Goal: Task Accomplishment & Management: Use online tool/utility

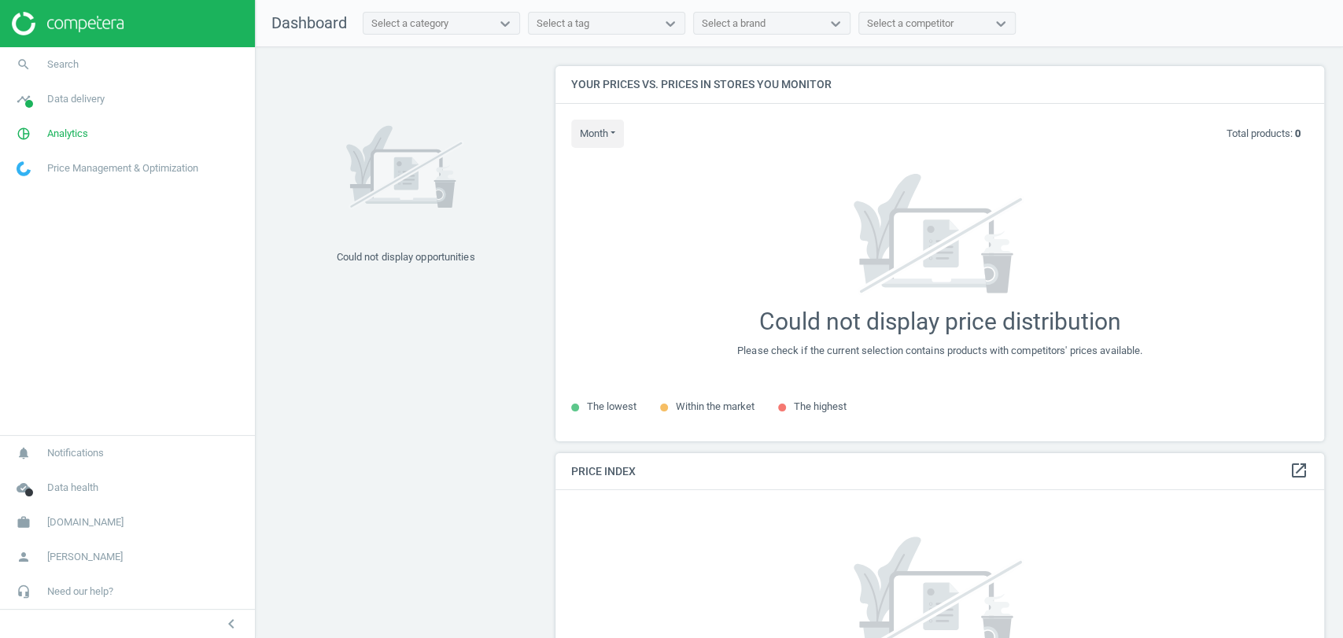
scroll to position [402, 782]
click at [91, 124] on link "pie_chart_outlined Analytics" at bounding box center [127, 133] width 255 height 35
click at [47, 188] on span "Products" at bounding box center [35, 191] width 37 height 13
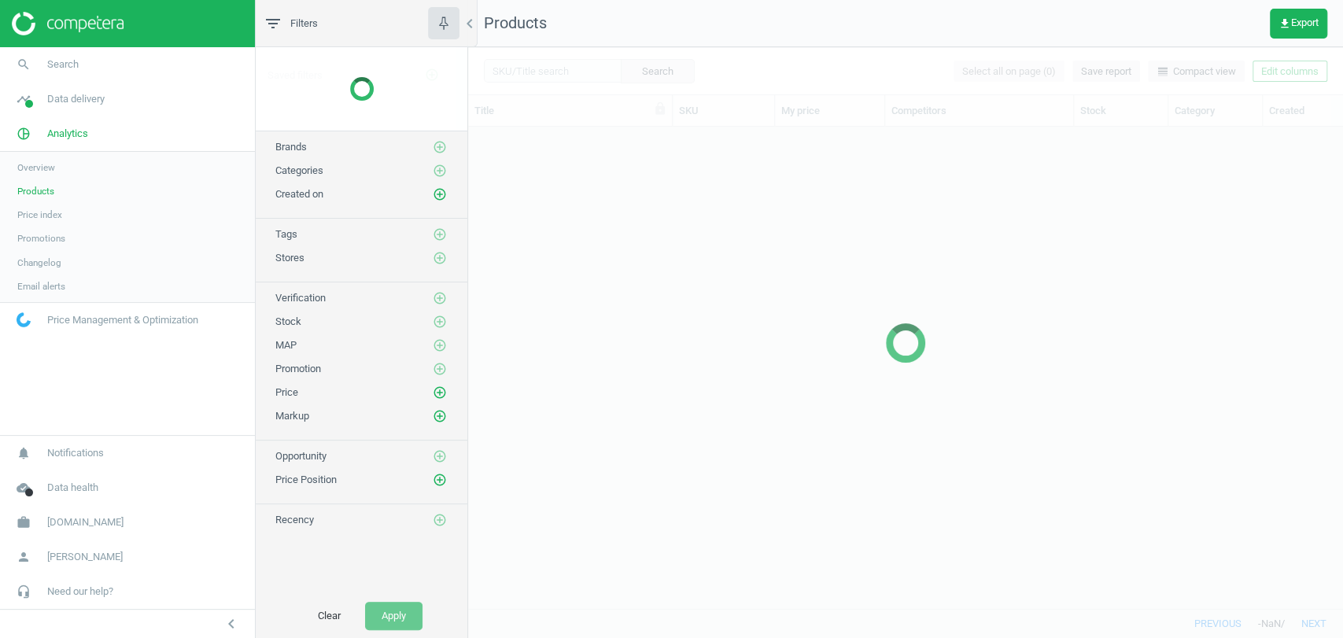
scroll to position [454, 861]
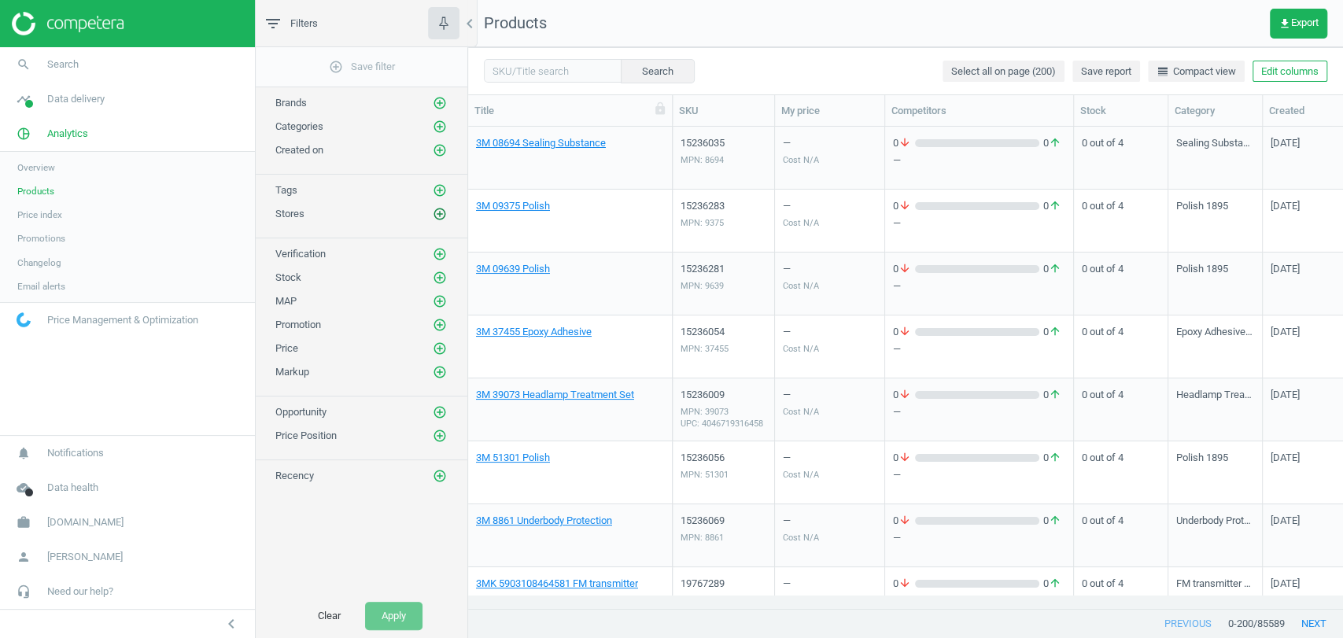
click at [442, 209] on icon "add_circle_outline" at bounding box center [440, 214] width 14 height 14
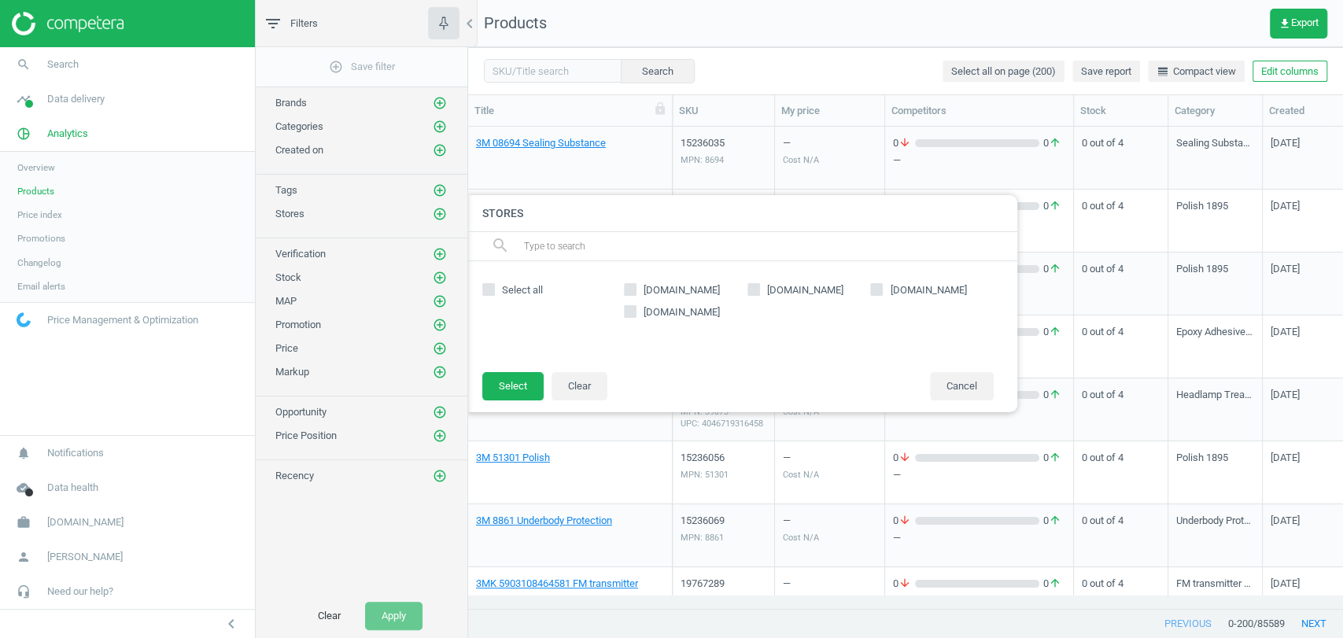
click at [666, 286] on span "trodo.se" at bounding box center [681, 290] width 83 height 14
click at [636, 286] on input "trodo.se" at bounding box center [630, 290] width 10 height 10
checkbox input "true"
click at [529, 384] on button "Select" at bounding box center [512, 386] width 61 height 28
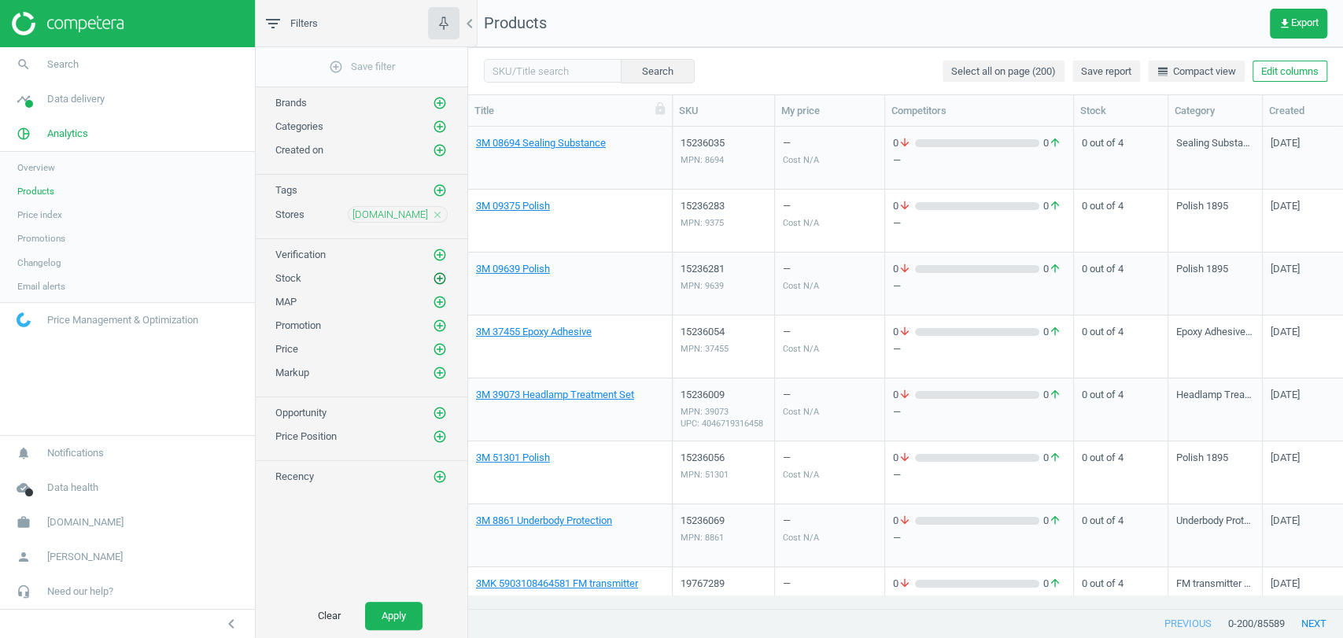
click at [441, 279] on icon "add_circle_outline" at bounding box center [440, 278] width 14 height 14
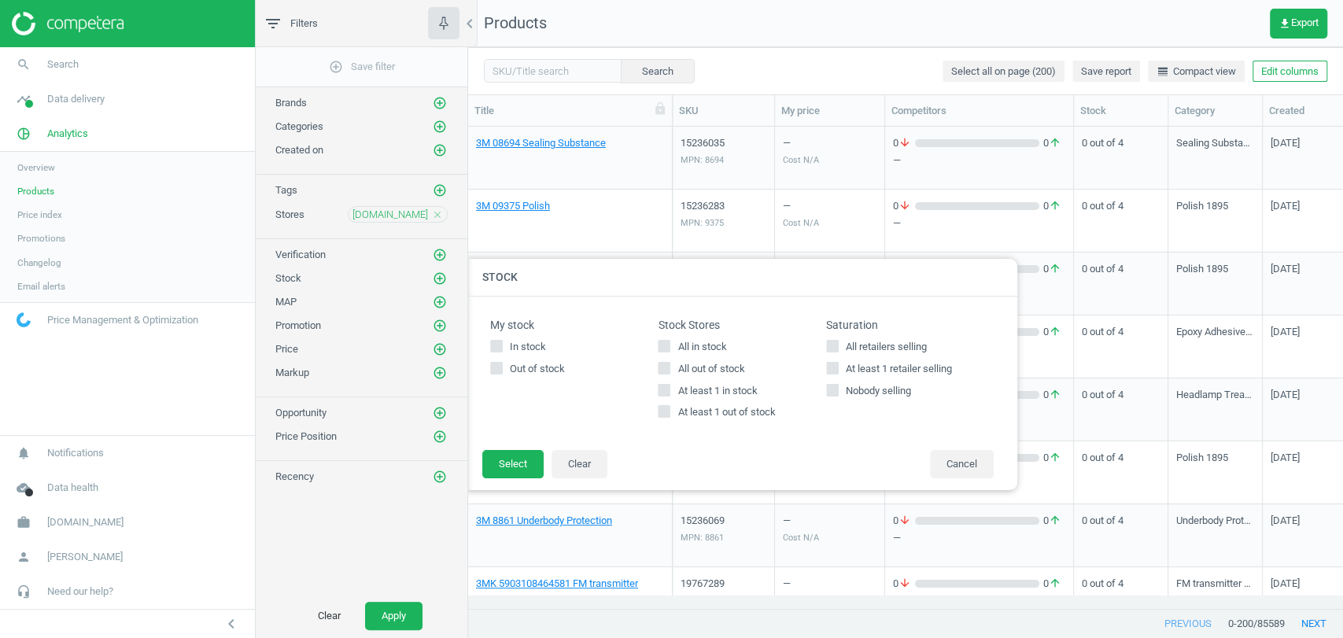
click at [690, 363] on span "All out of stock" at bounding box center [710, 369] width 73 height 14
click at [670, 363] on input "All out of stock" at bounding box center [664, 368] width 10 height 10
checkbox input "true"
click at [518, 466] on button "Select" at bounding box center [512, 464] width 61 height 28
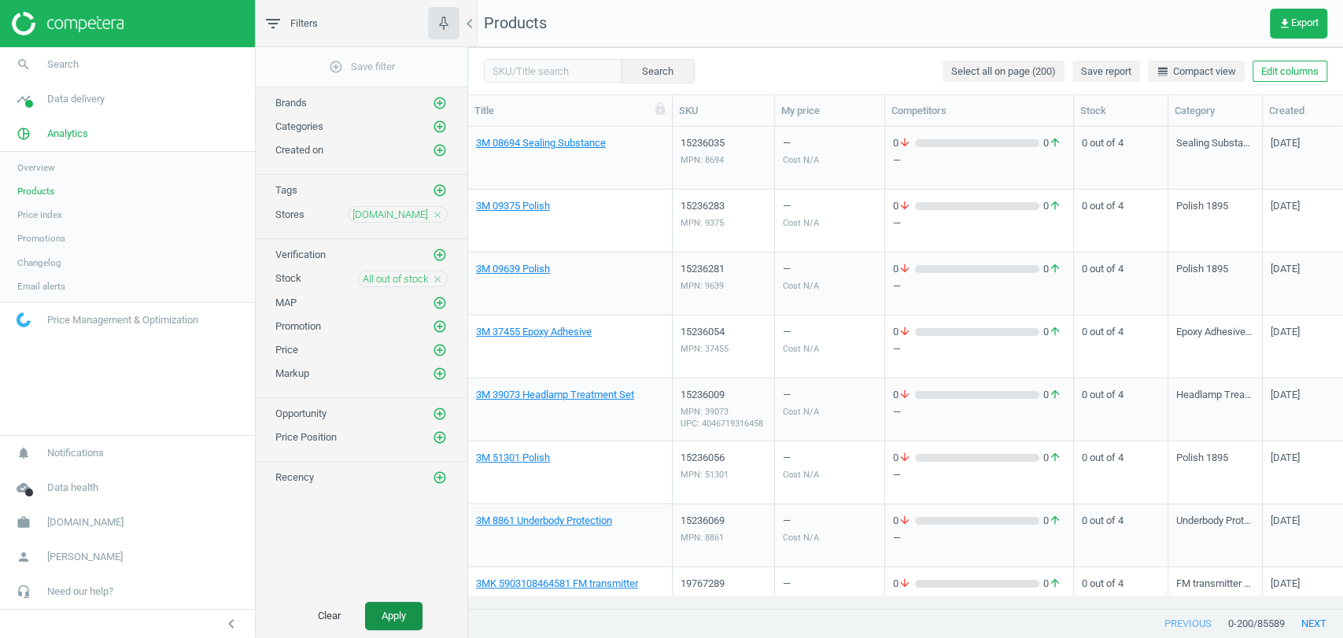
click at [392, 605] on button "Apply" at bounding box center [393, 616] width 57 height 28
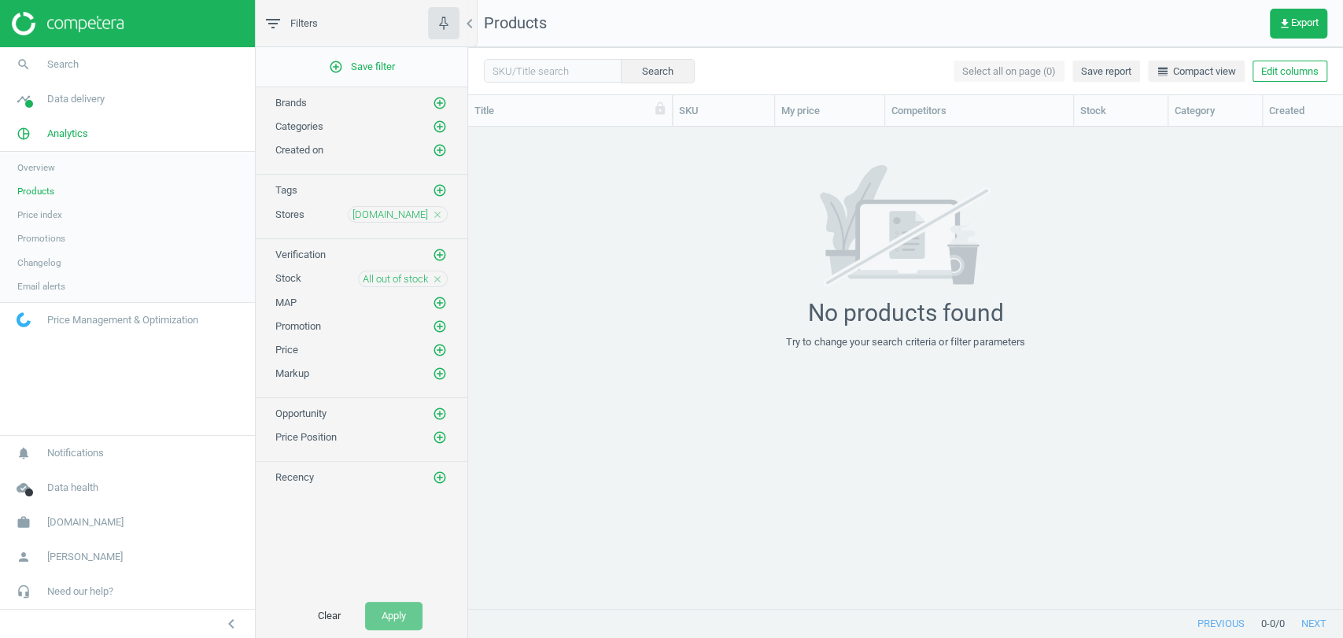
click at [440, 276] on icon "close" at bounding box center [437, 279] width 11 height 11
click at [397, 622] on button "Apply" at bounding box center [393, 616] width 57 height 28
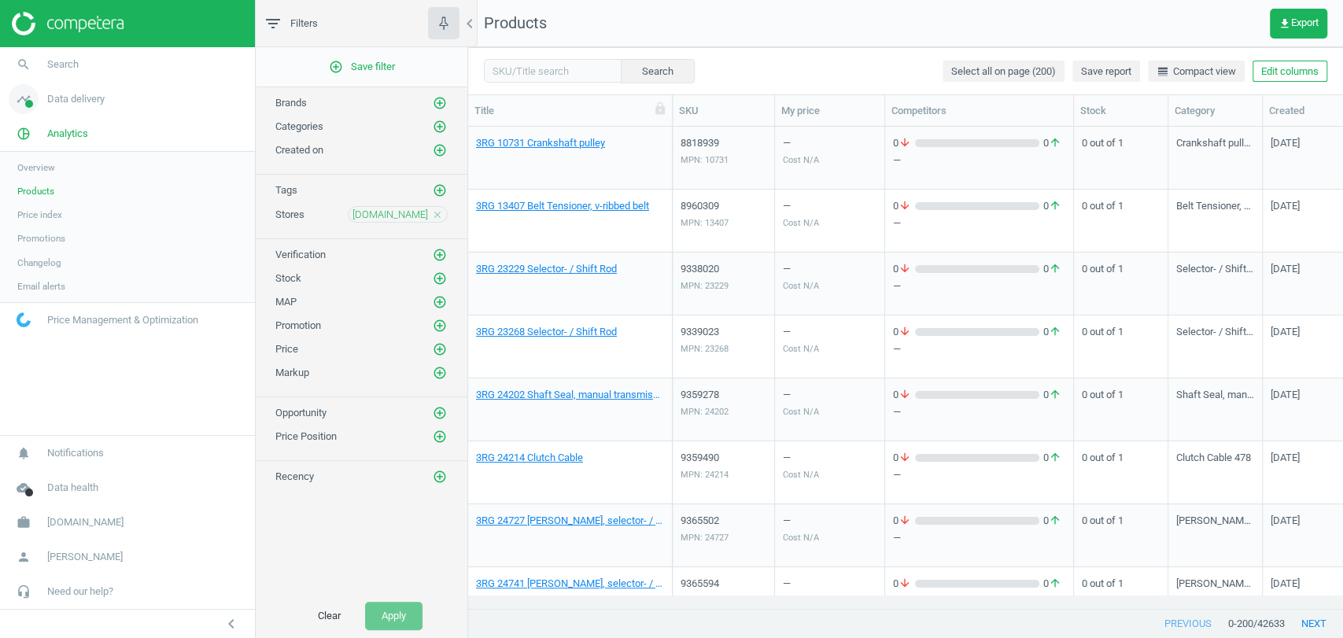
click at [72, 108] on link "timeline Data delivery" at bounding box center [127, 99] width 255 height 35
click at [31, 223] on span "Stores" at bounding box center [30, 228] width 27 height 13
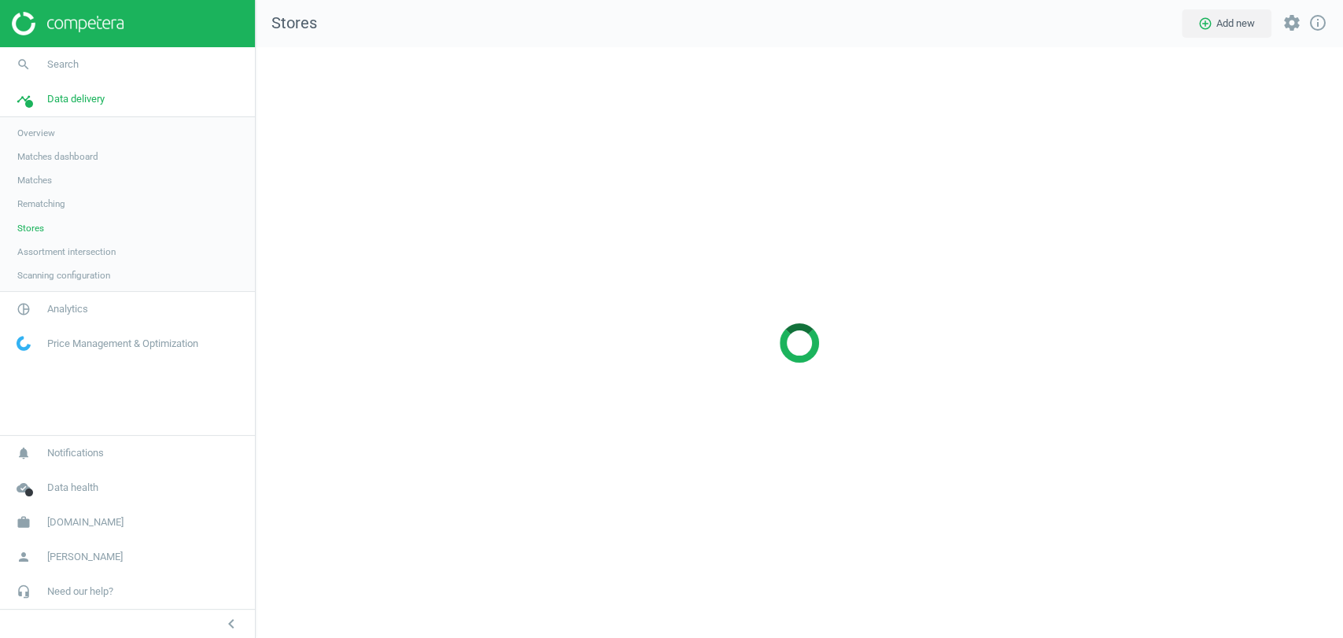
scroll to position [618, 1114]
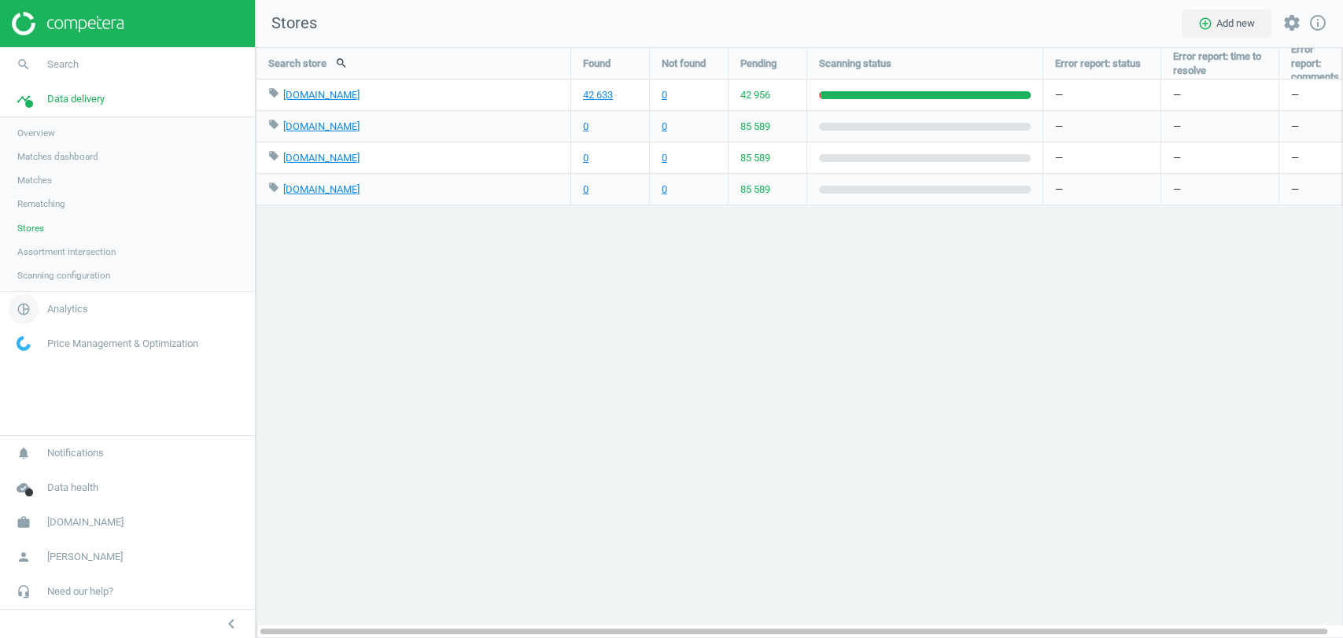
click at [62, 302] on span "Analytics" at bounding box center [67, 309] width 41 height 14
click at [25, 195] on span "Products" at bounding box center [35, 191] width 37 height 13
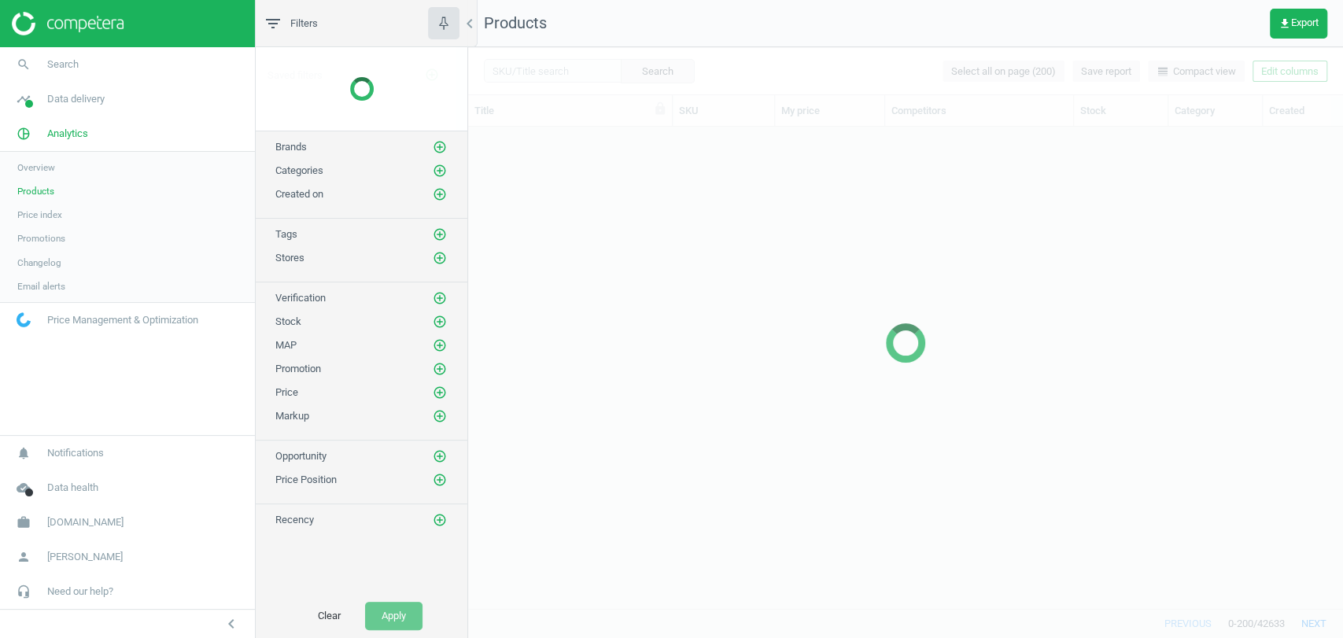
scroll to position [454, 861]
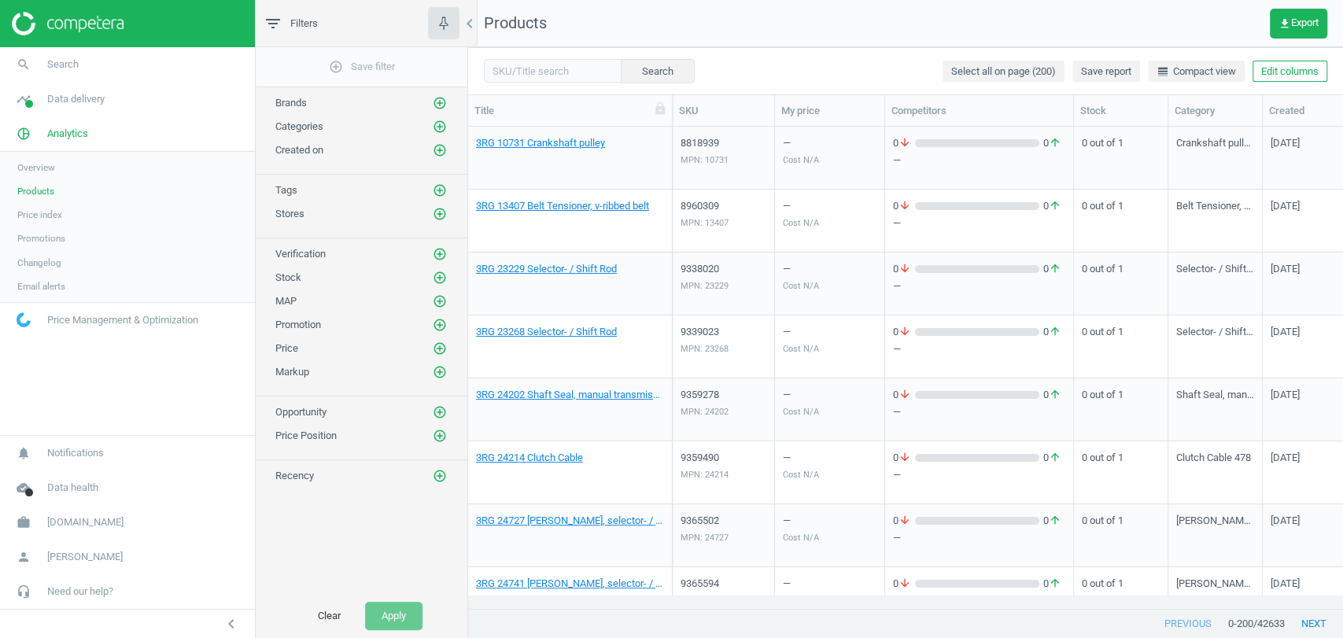
click at [430, 211] on div "Stores add_circle_outline" at bounding box center [361, 214] width 172 height 16
click at [435, 213] on icon "add_circle_outline" at bounding box center [440, 214] width 14 height 14
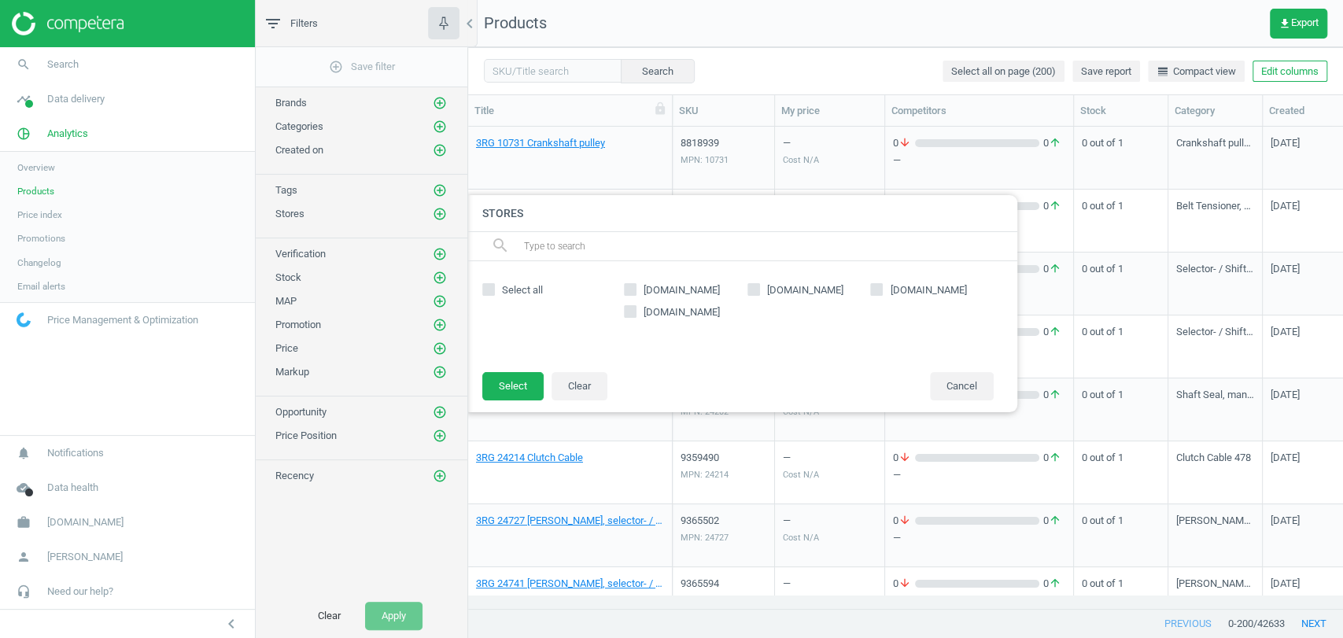
click at [655, 296] on span "trodo.se" at bounding box center [681, 290] width 83 height 14
click at [636, 295] on input "trodo.se" at bounding box center [630, 290] width 10 height 10
checkbox input "true"
click at [504, 385] on button "Select" at bounding box center [512, 386] width 61 height 28
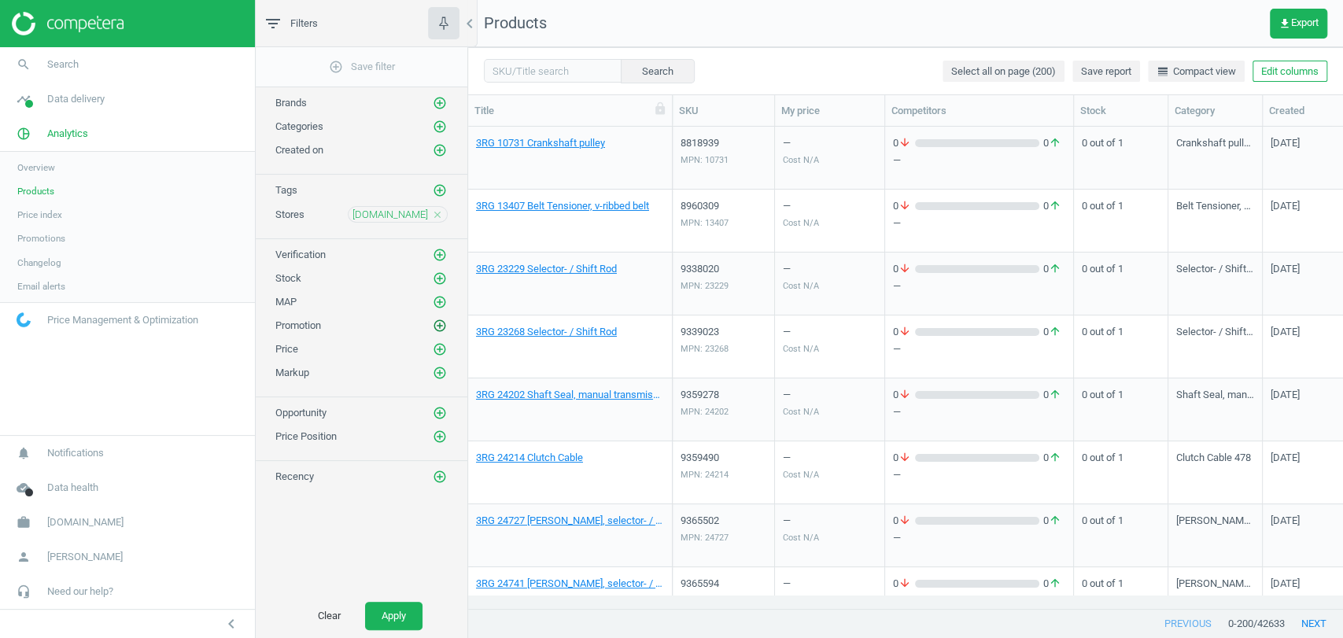
click at [438, 321] on icon "add_circle_outline" at bounding box center [440, 326] width 14 height 14
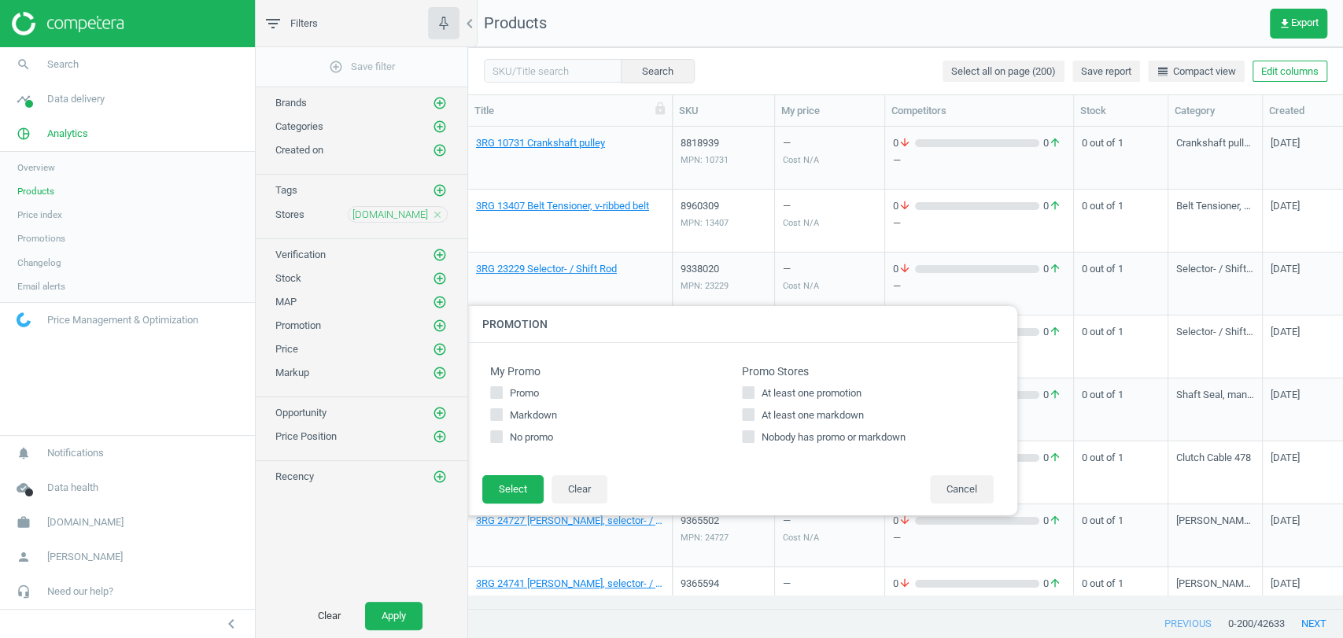
click at [809, 396] on span "At least one promotion" at bounding box center [811, 393] width 106 height 14
click at [754, 396] on input "At least one promotion" at bounding box center [748, 393] width 10 height 10
checkbox input "true"
click at [519, 485] on button "Select" at bounding box center [512, 489] width 61 height 28
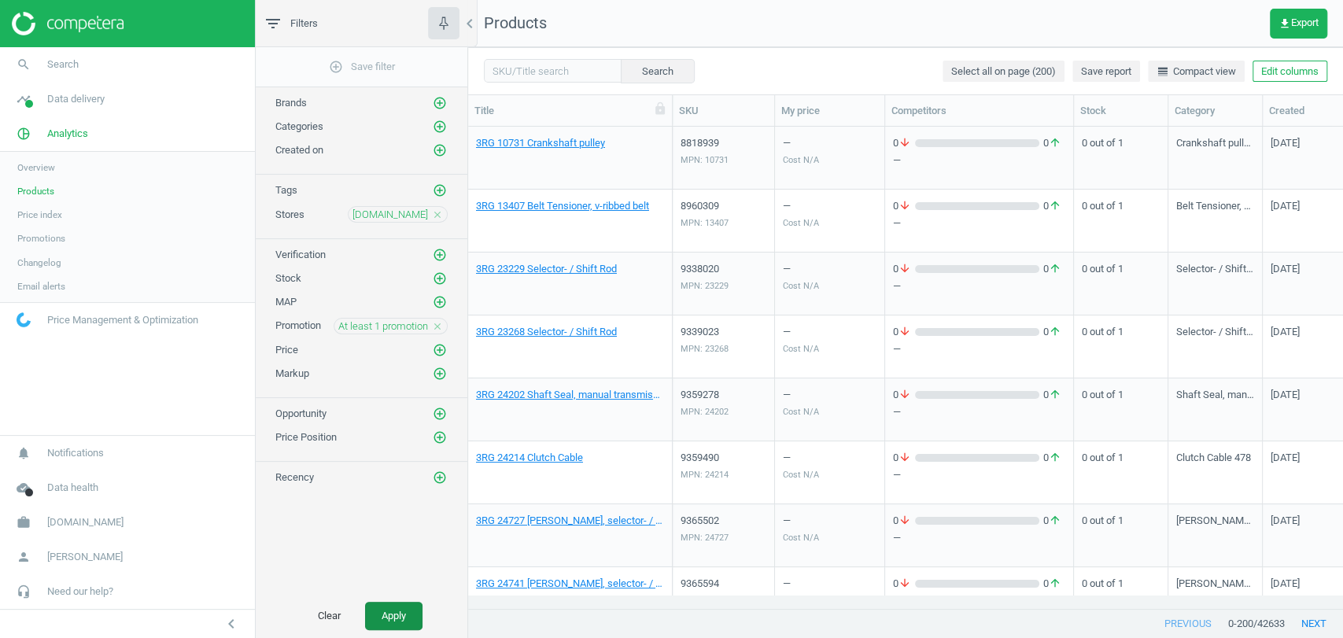
click at [381, 615] on button "Apply" at bounding box center [393, 616] width 57 height 28
click at [551, 140] on link "3RG 10731 Crankshaft pulley" at bounding box center [540, 143] width 129 height 14
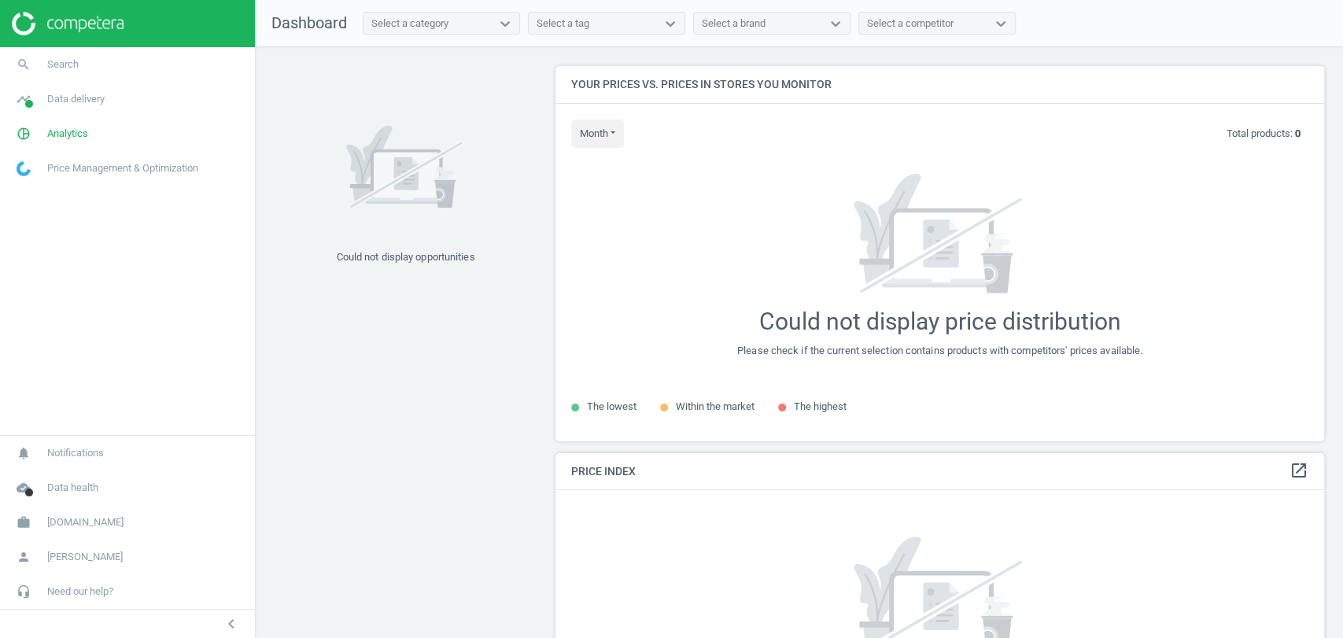
scroll to position [402, 782]
click at [72, 132] on span "Analytics" at bounding box center [67, 134] width 41 height 14
click at [38, 194] on span "Products" at bounding box center [35, 191] width 37 height 13
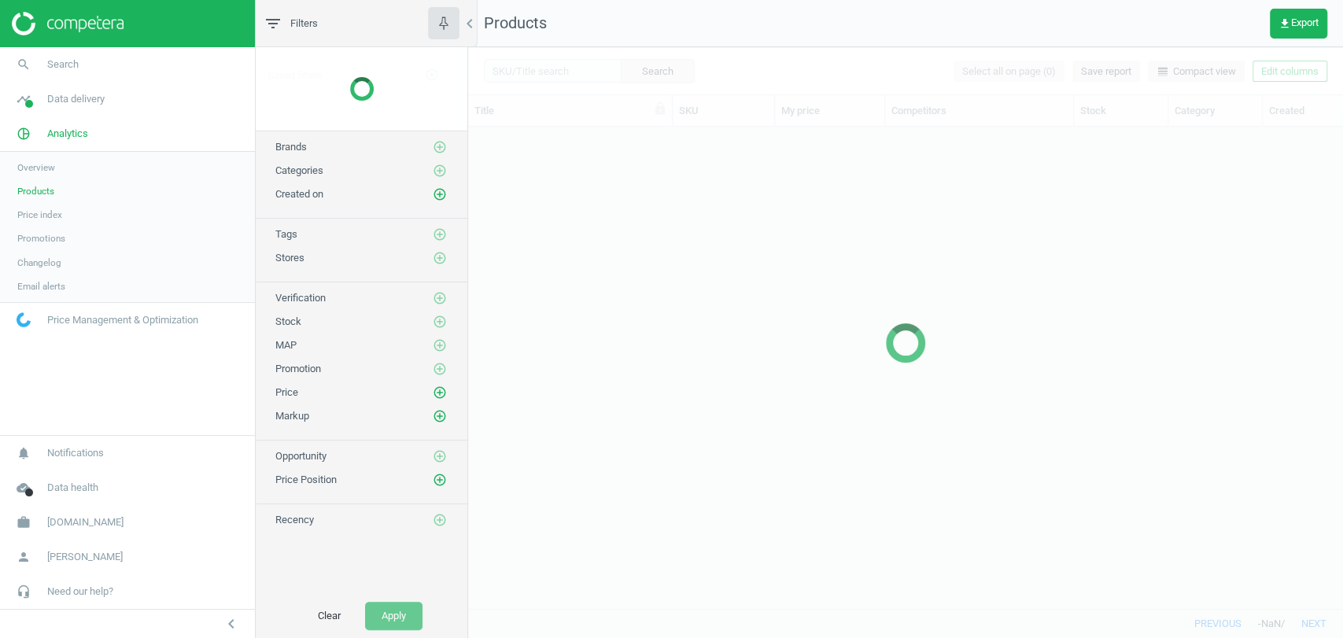
scroll to position [454, 861]
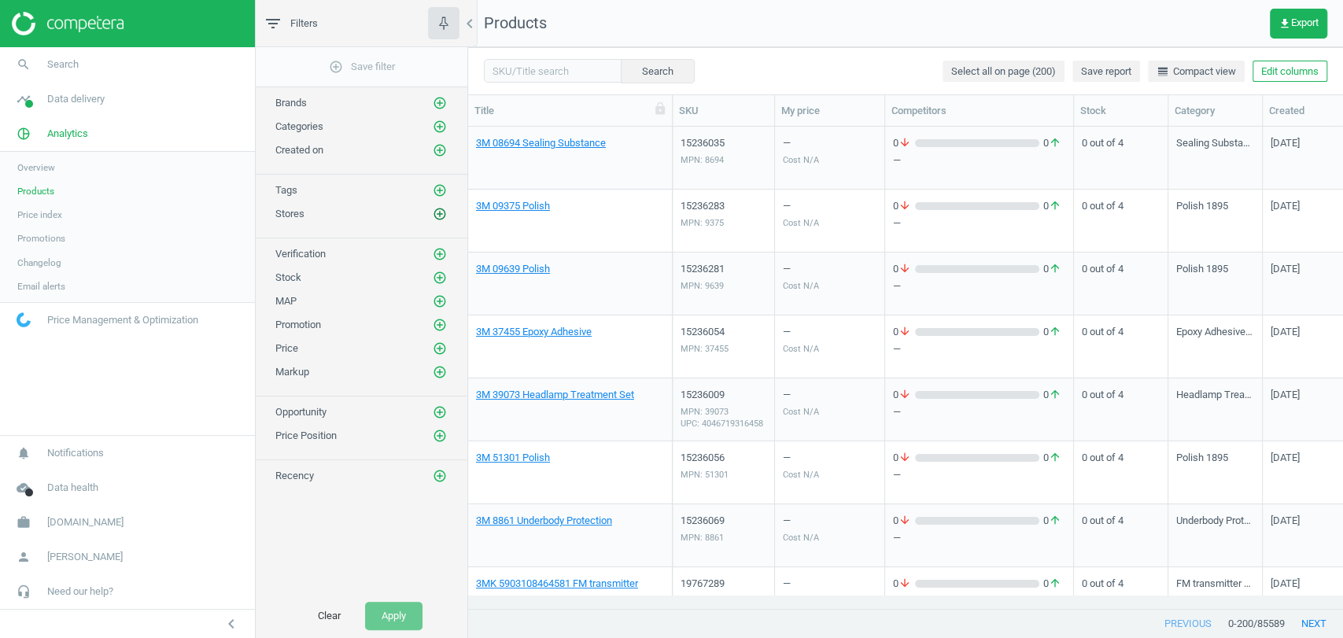
click at [437, 209] on icon "add_circle_outline" at bounding box center [440, 214] width 14 height 14
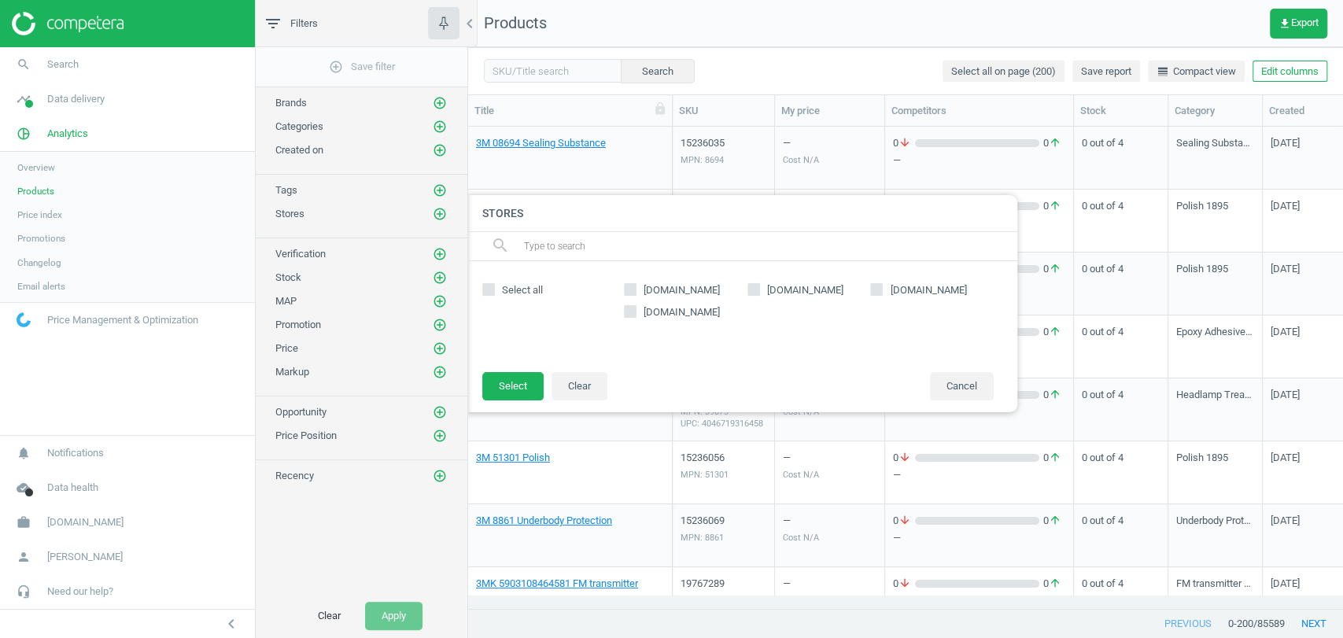
click at [651, 287] on span "trodo.se" at bounding box center [681, 290] width 83 height 14
click at [636, 287] on input "trodo.se" at bounding box center [630, 290] width 10 height 10
checkbox input "true"
click at [522, 374] on button "Select" at bounding box center [512, 386] width 61 height 28
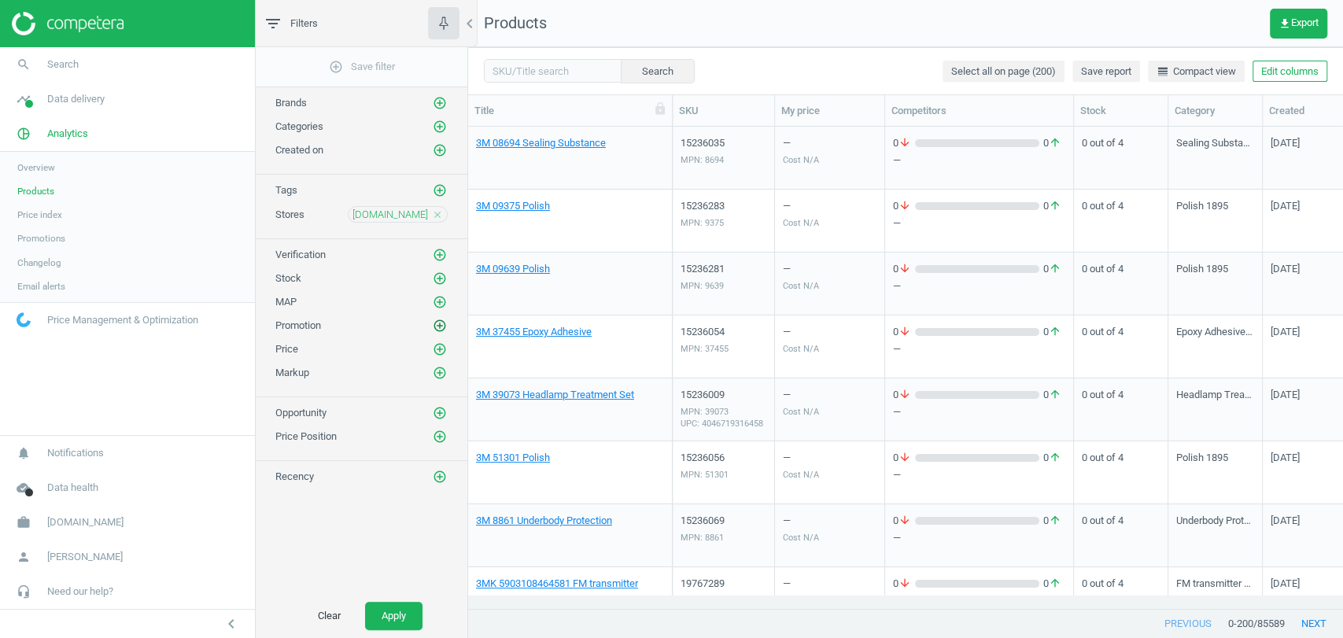
click at [440, 319] on icon "add_circle_outline" at bounding box center [440, 326] width 14 height 14
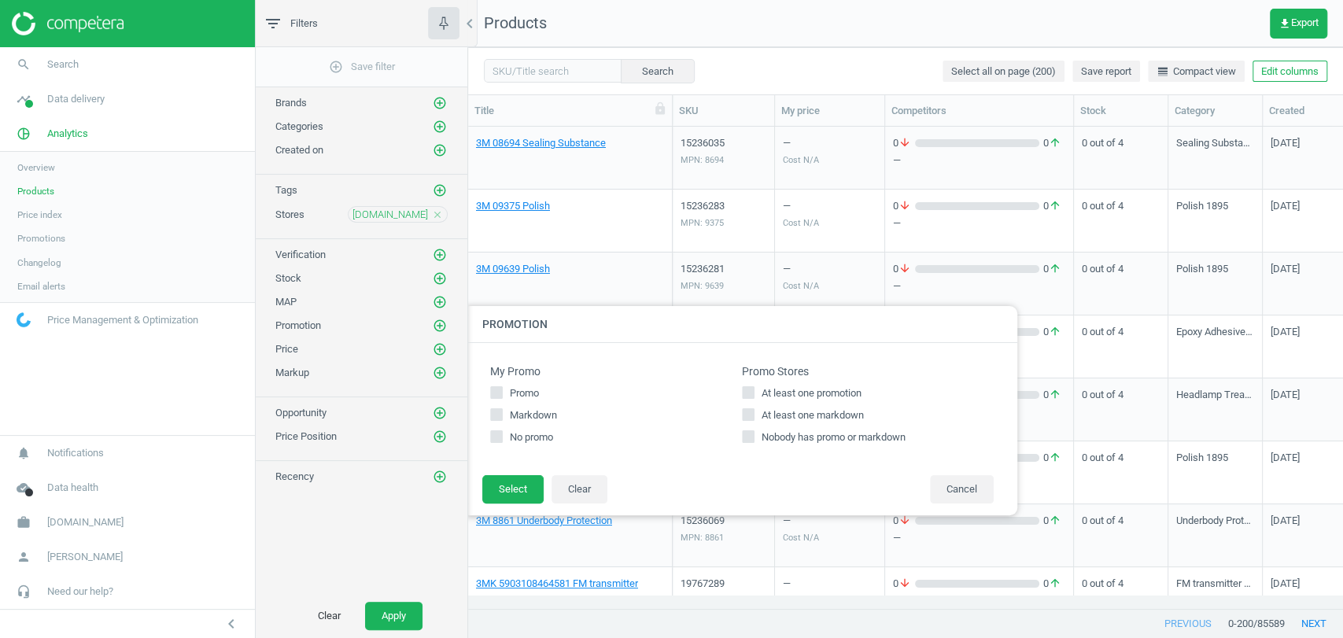
click at [777, 391] on span "At least one promotion" at bounding box center [811, 393] width 106 height 14
click at [754, 391] on input "At least one promotion" at bounding box center [748, 393] width 10 height 10
checkbox input "true"
click at [529, 484] on button "Select" at bounding box center [512, 489] width 61 height 28
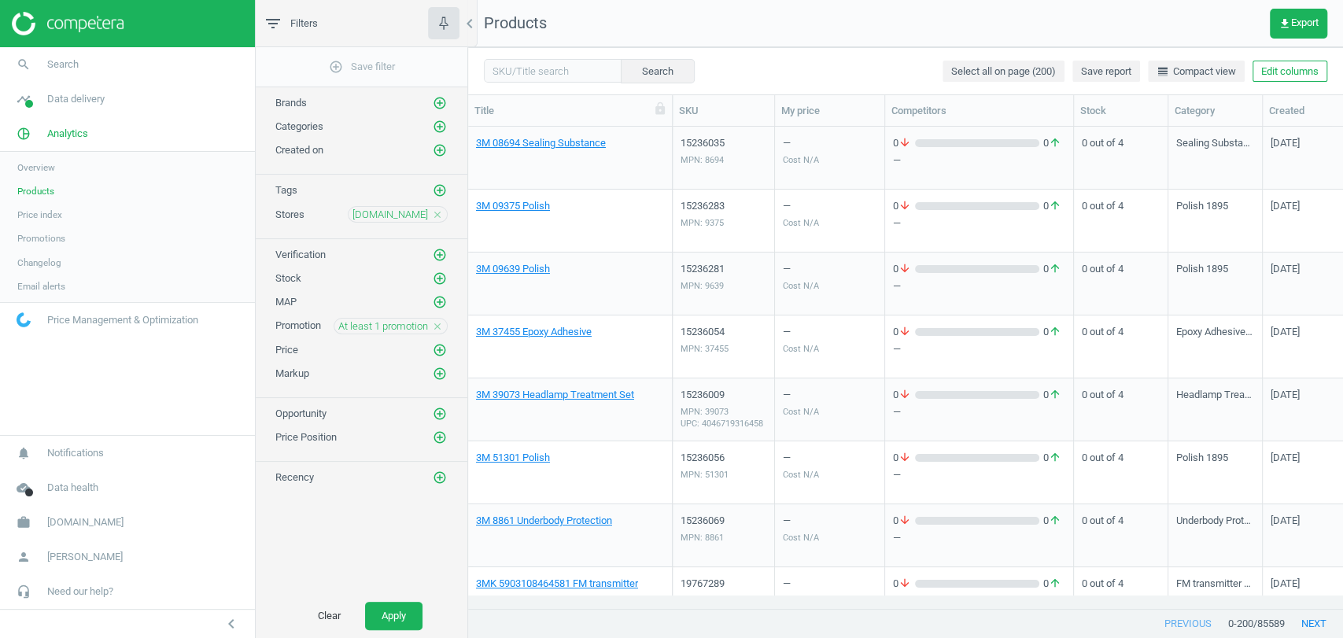
click at [409, 600] on div "Clear Apply" at bounding box center [362, 616] width 212 height 44
click at [395, 607] on button "Apply" at bounding box center [393, 616] width 57 height 28
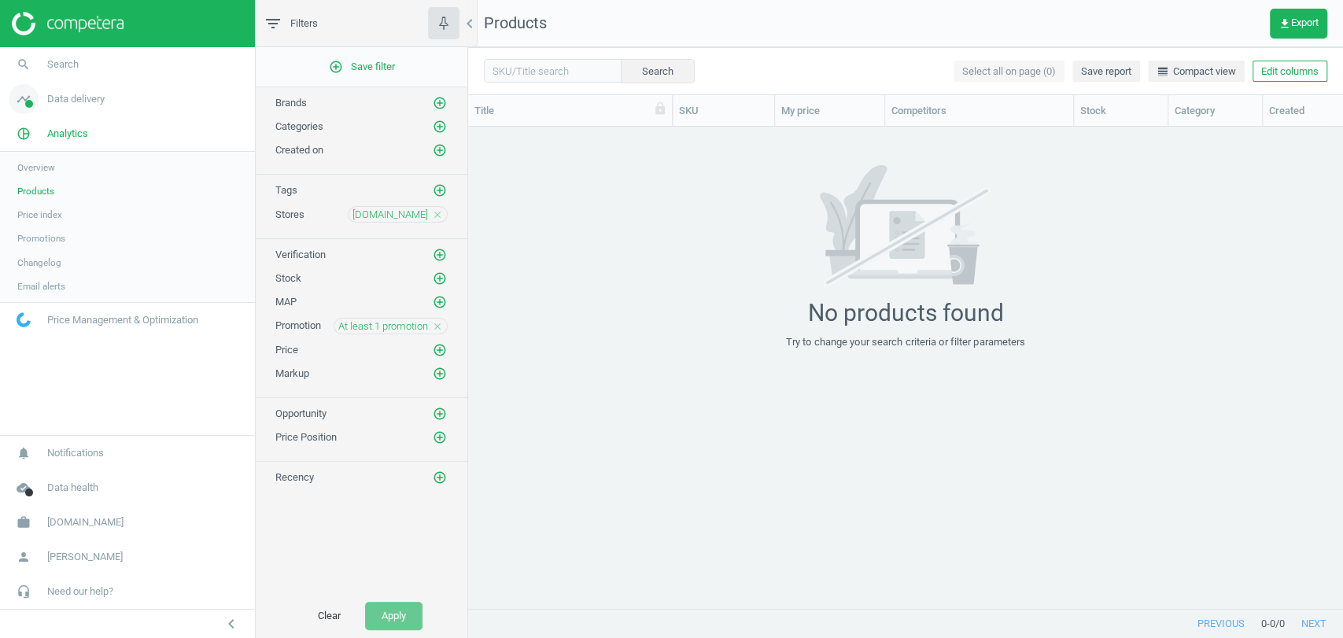
click at [79, 109] on link "timeline Data delivery" at bounding box center [127, 99] width 255 height 35
click at [36, 181] on span "Matches" at bounding box center [34, 180] width 35 height 13
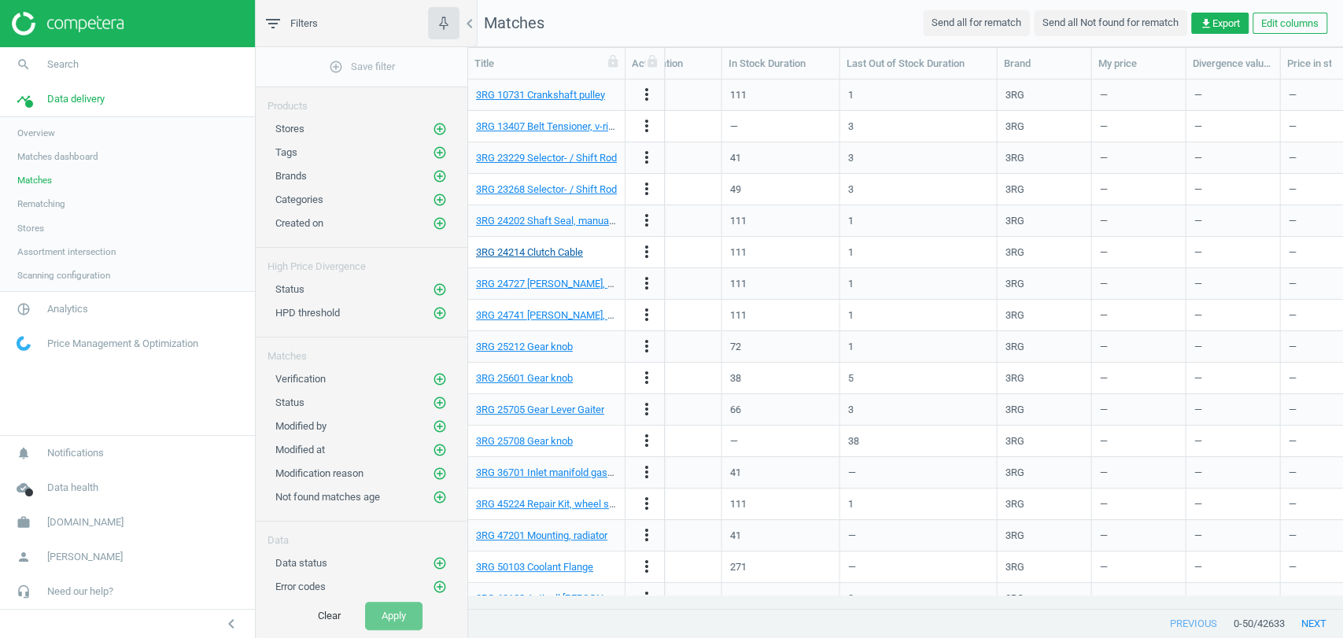
scroll to position [0, 574]
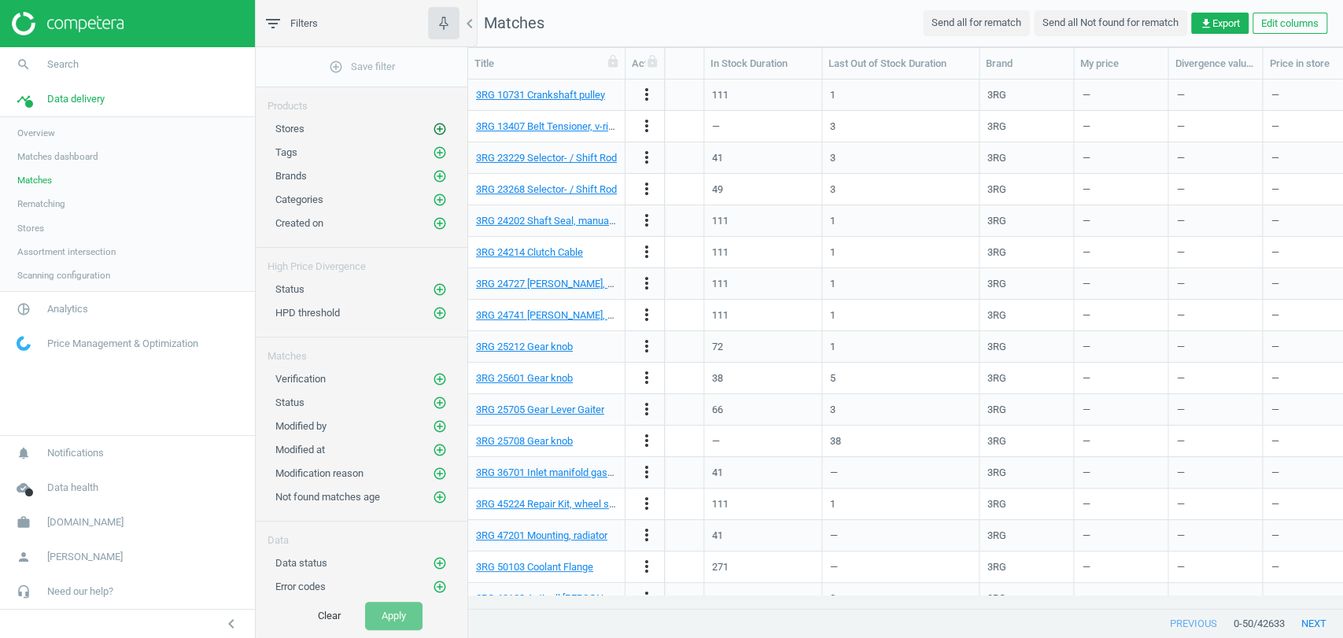
click at [443, 127] on icon "add_circle_outline" at bounding box center [440, 129] width 14 height 14
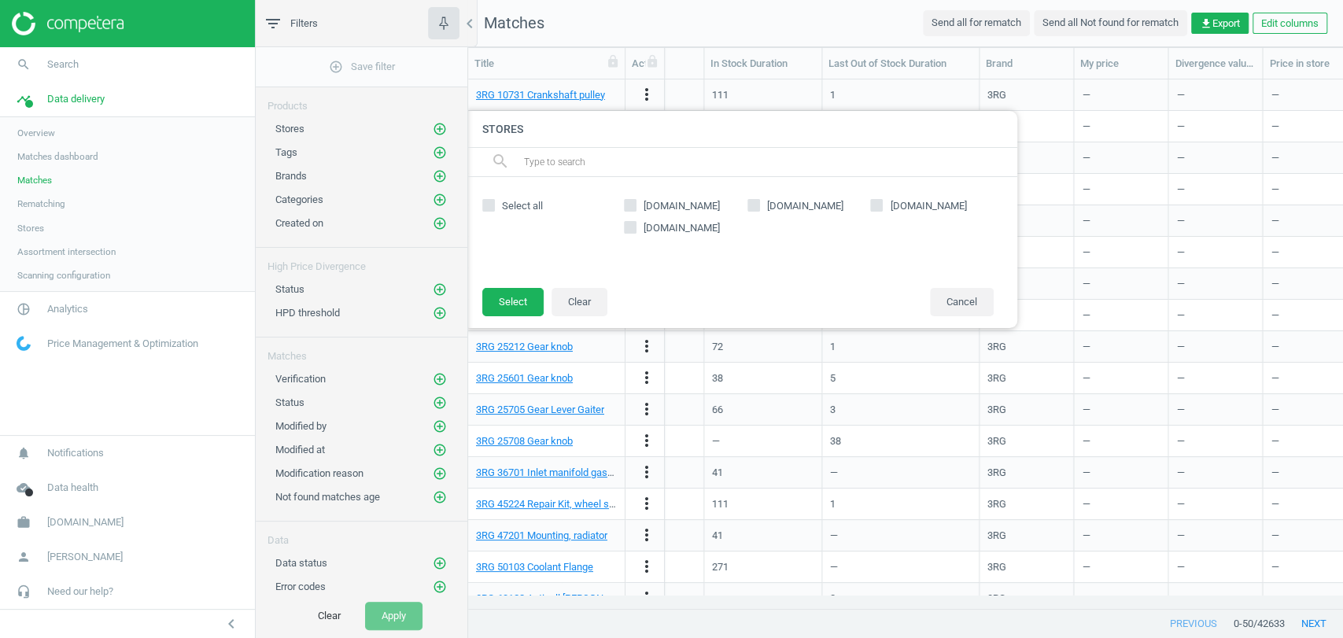
click at [663, 206] on span "trodo.se" at bounding box center [681, 206] width 83 height 14
click at [636, 206] on input "trodo.se" at bounding box center [630, 206] width 10 height 10
checkbox input "true"
click at [512, 302] on button "Select" at bounding box center [512, 302] width 61 height 28
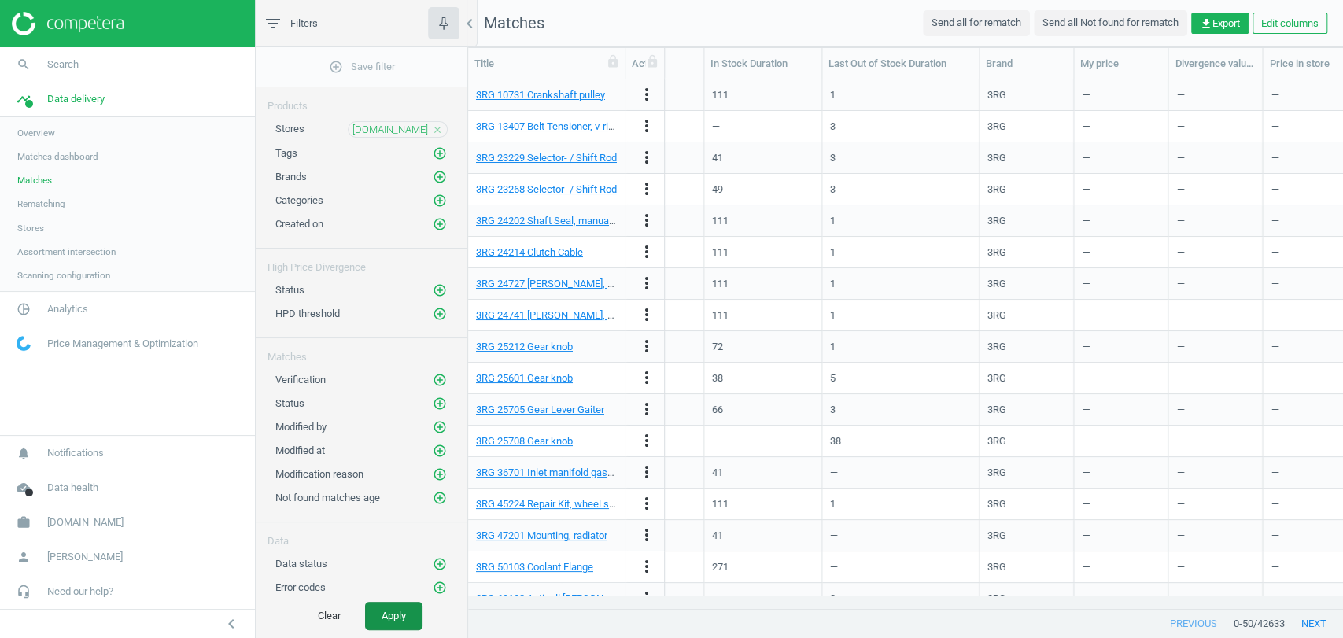
click at [397, 618] on button "Apply" at bounding box center [393, 616] width 57 height 28
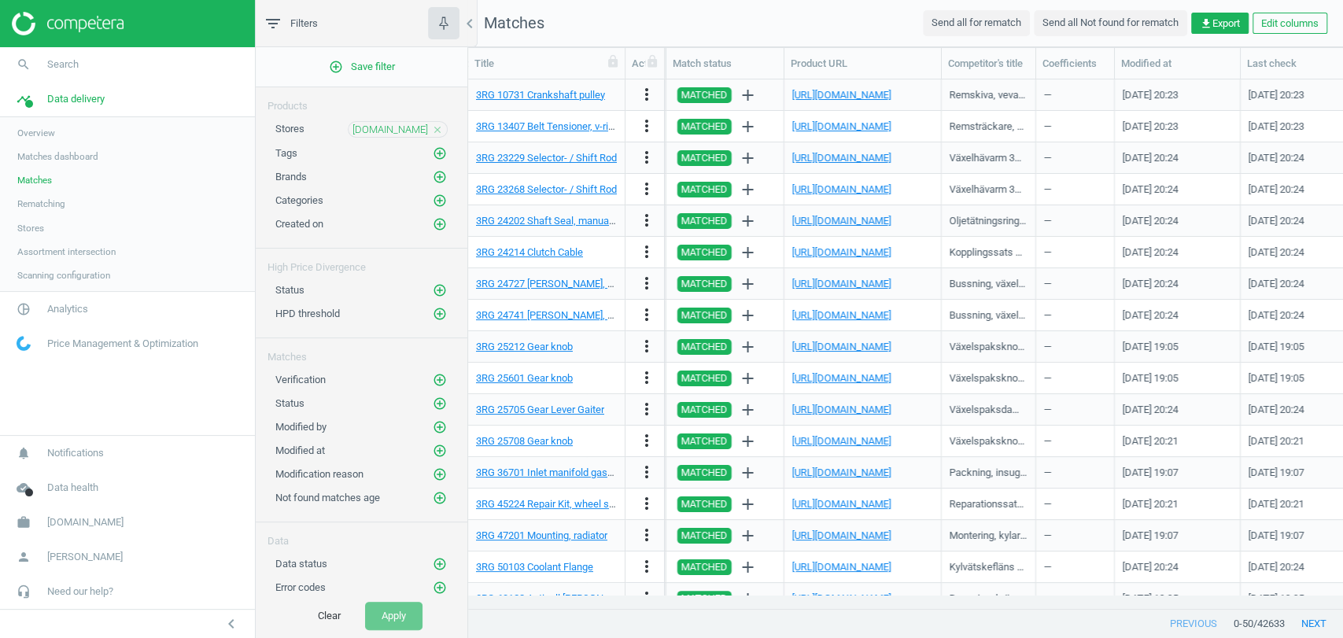
scroll to position [0, 1819]
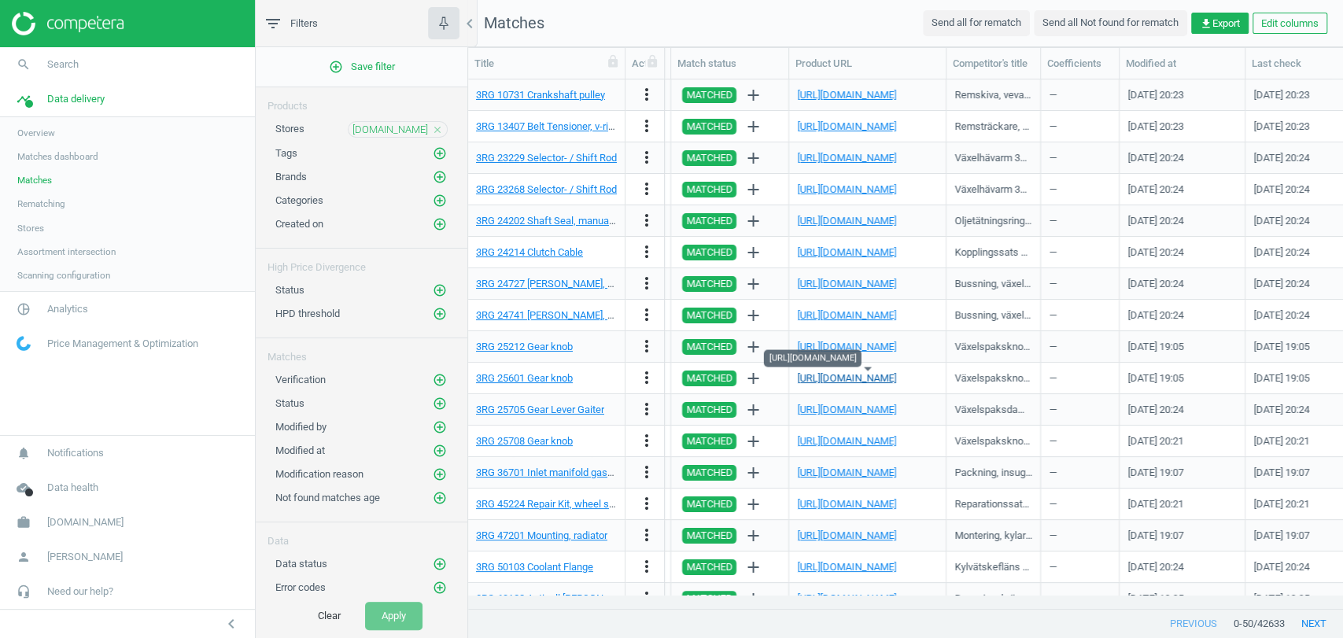
click at [875, 378] on link "https://www.trodo.se/vaxelspaksknopp-3rg-25601" at bounding box center [846, 378] width 99 height 12
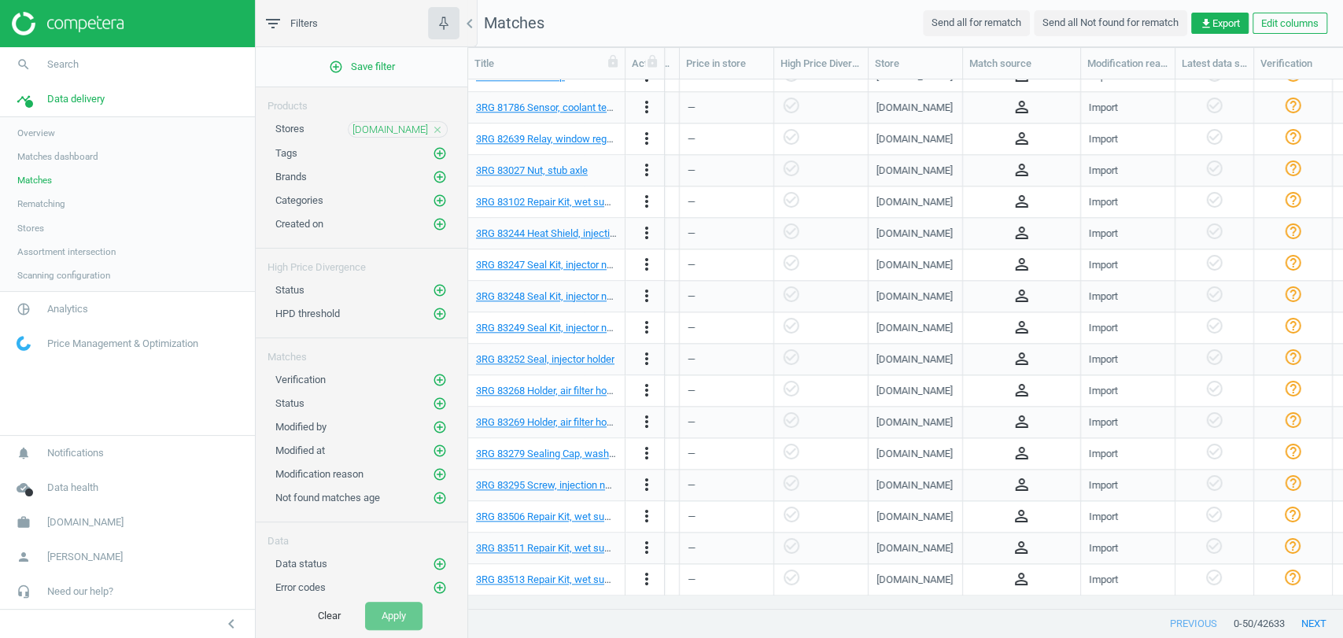
scroll to position [0, 1946]
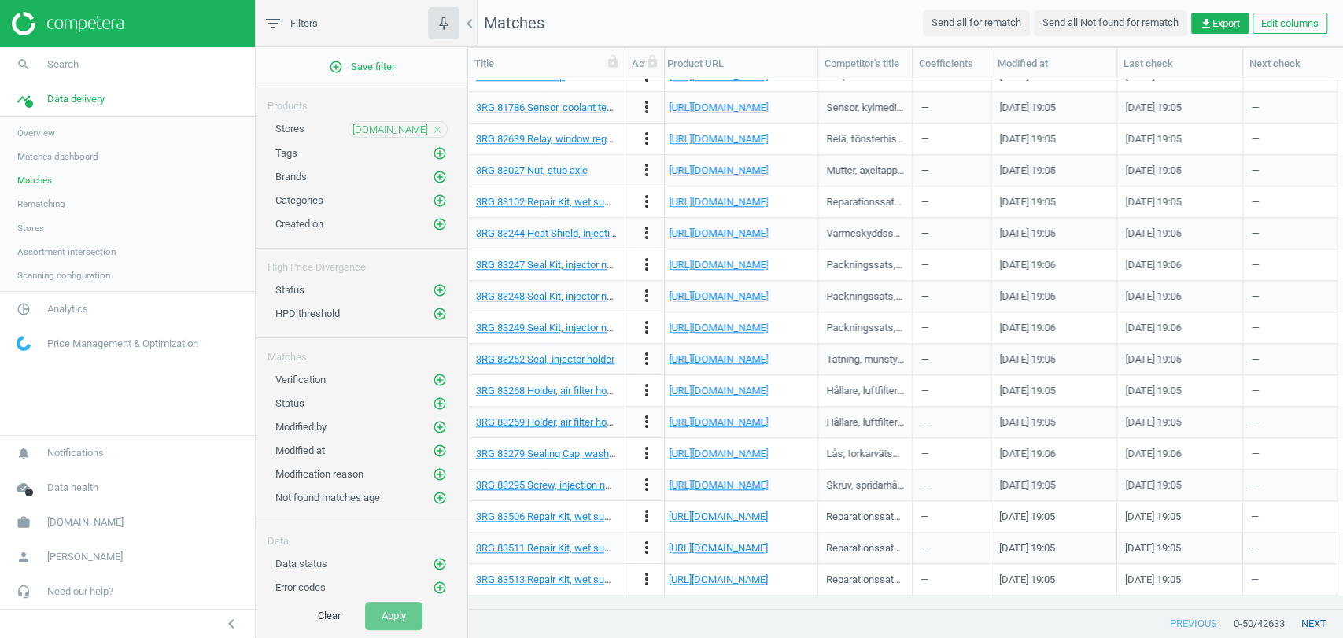
click at [1314, 620] on button "next" at bounding box center [1314, 624] width 58 height 28
click at [751, 516] on link "https://www.trodo.se/tillbehorssats-bromsbackar-a-b-s-0723q" at bounding box center [718, 517] width 99 height 12
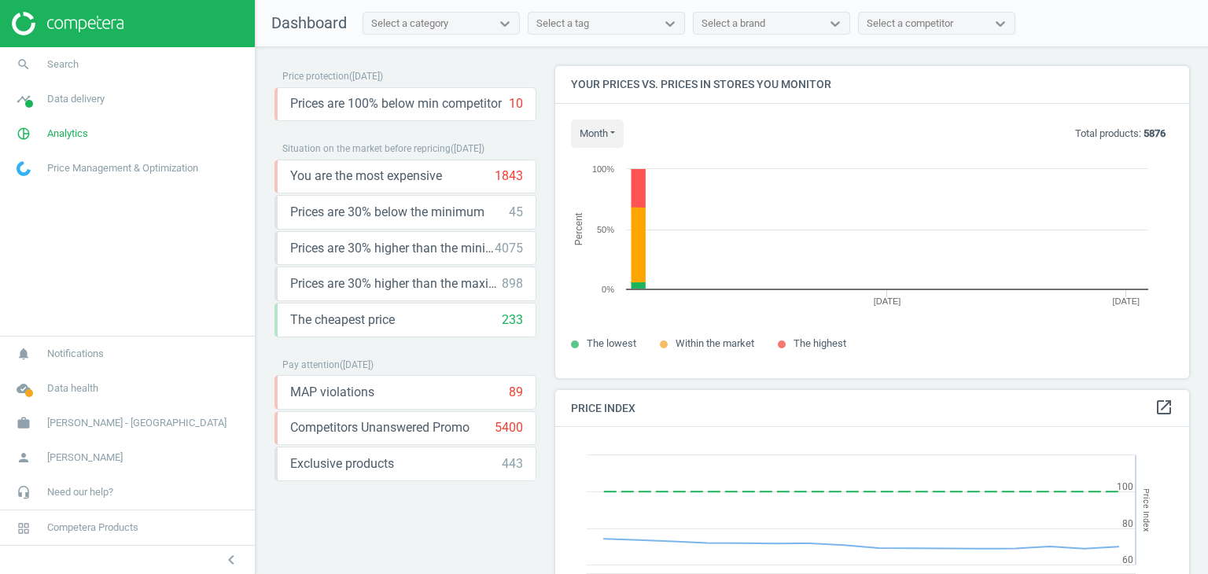
scroll to position [336, 647]
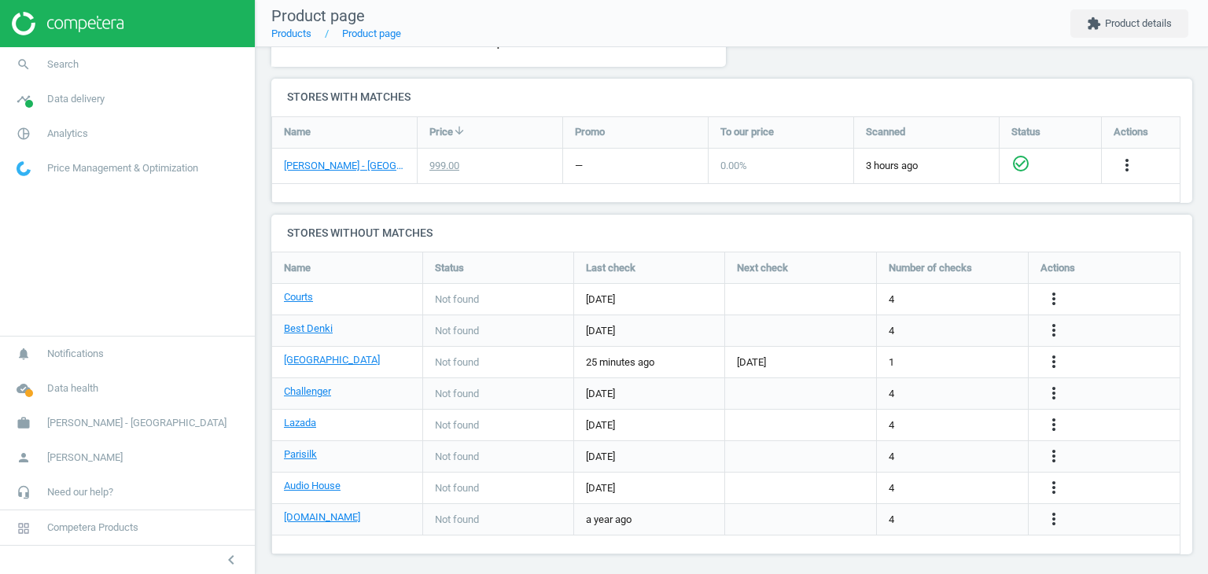
scroll to position [522, 0]
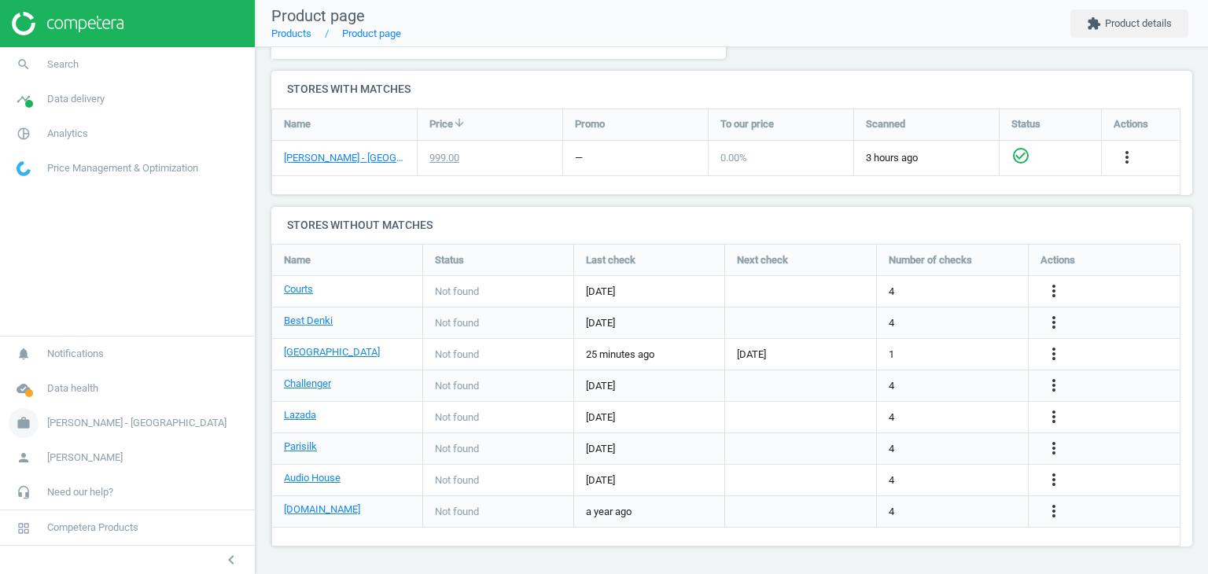
click at [143, 411] on link "work [PERSON_NAME] - [GEOGRAPHIC_DATA]" at bounding box center [127, 423] width 255 height 35
click at [50, 400] on span "Campaign settings" at bounding box center [55, 400] width 77 height 13
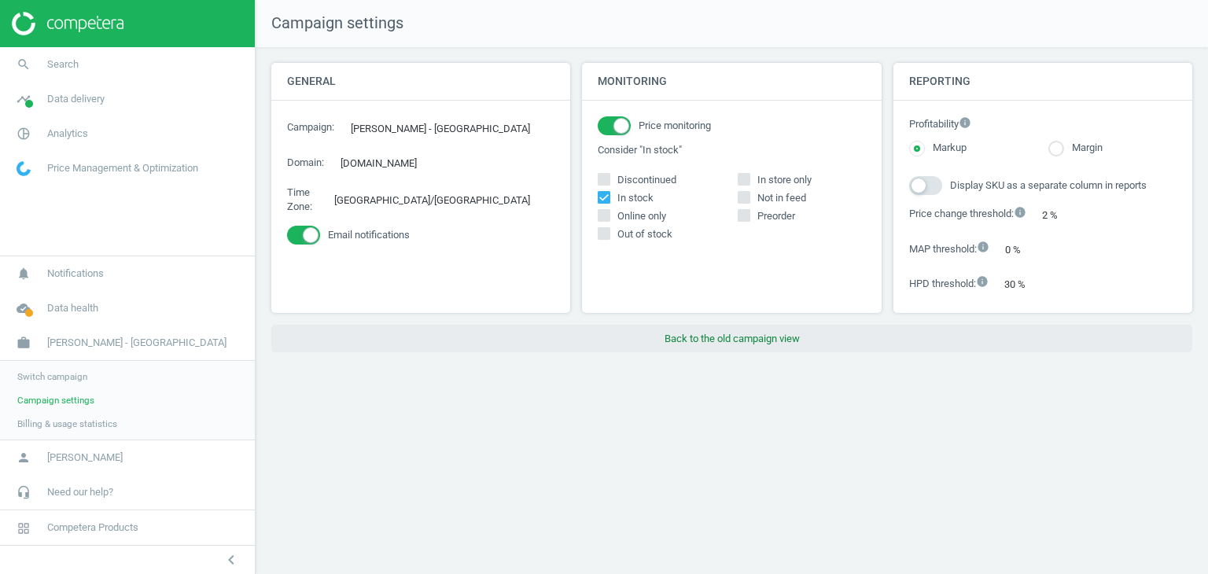
click at [680, 334] on button "Back to the old campaign view" at bounding box center [731, 339] width 921 height 28
